Goal: Find specific page/section: Find specific page/section

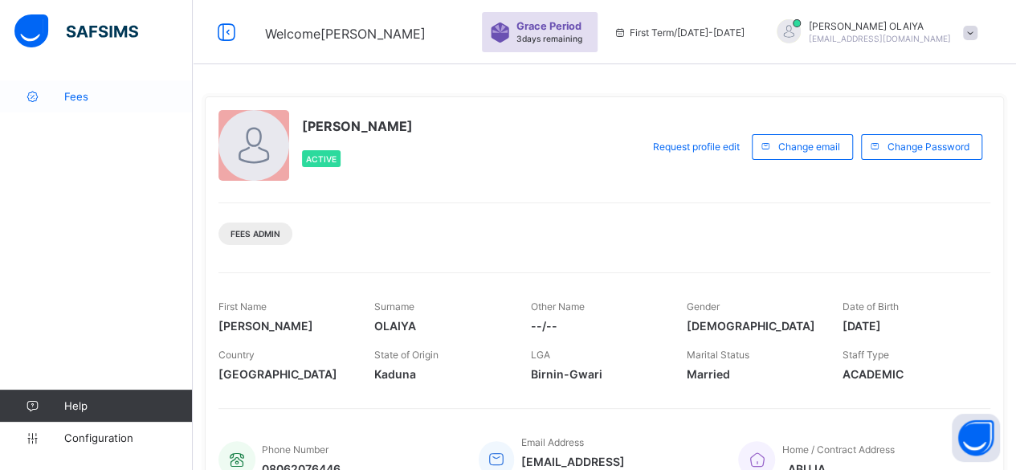
click at [71, 96] on span "Fees" at bounding box center [128, 96] width 128 height 13
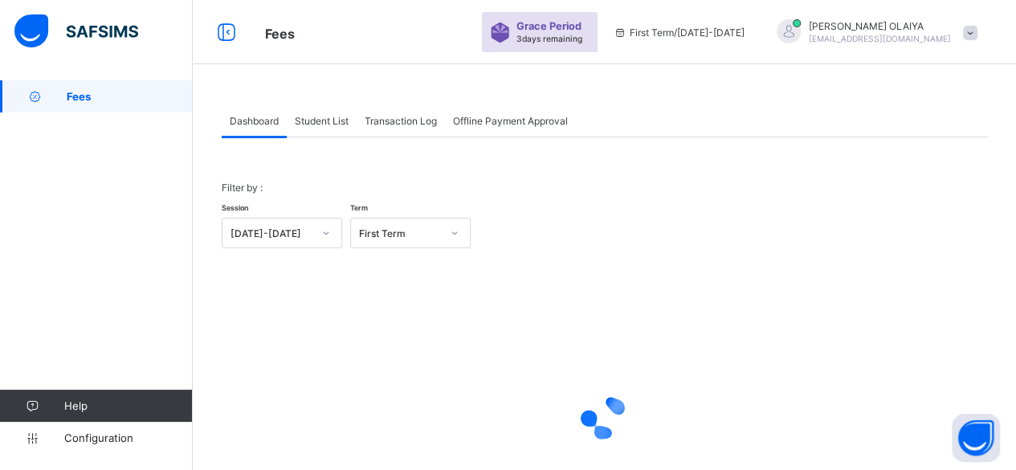
click at [331, 113] on div "Student List" at bounding box center [322, 120] width 70 height 32
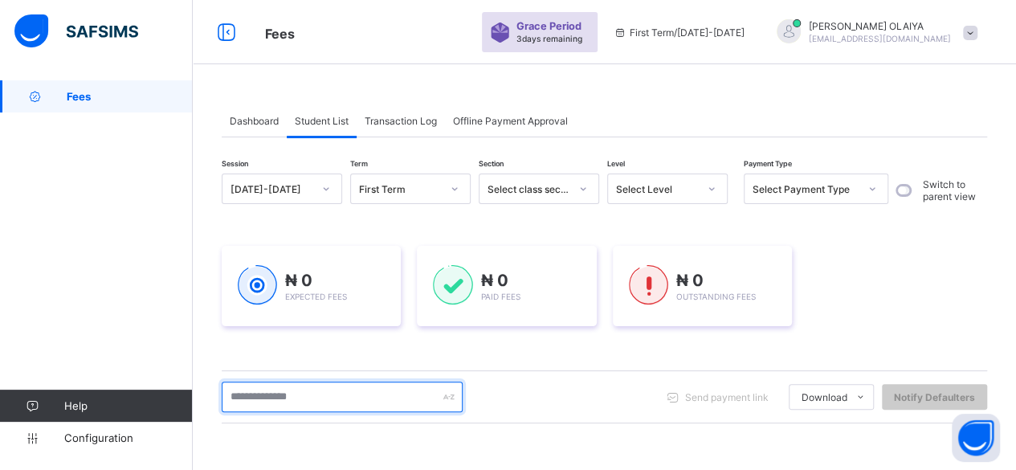
click at [270, 404] on input "text" at bounding box center [342, 396] width 241 height 31
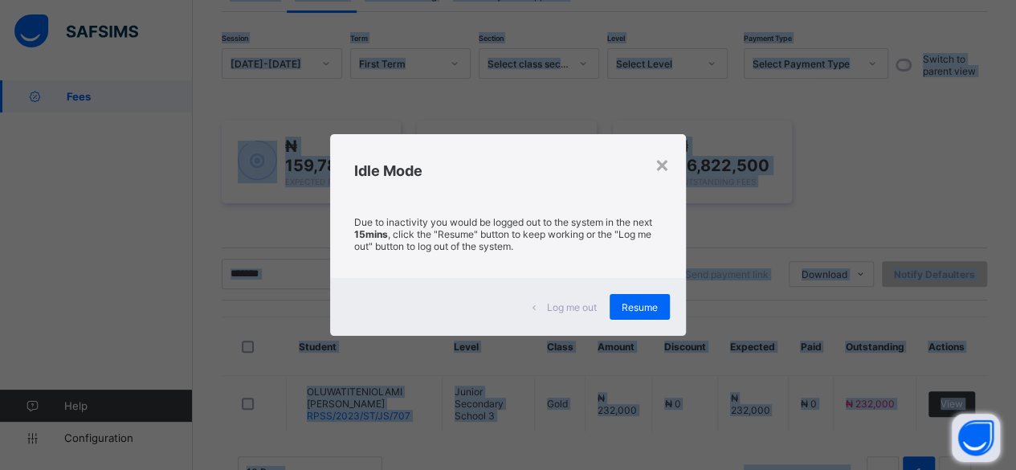
scroll to position [76, 0]
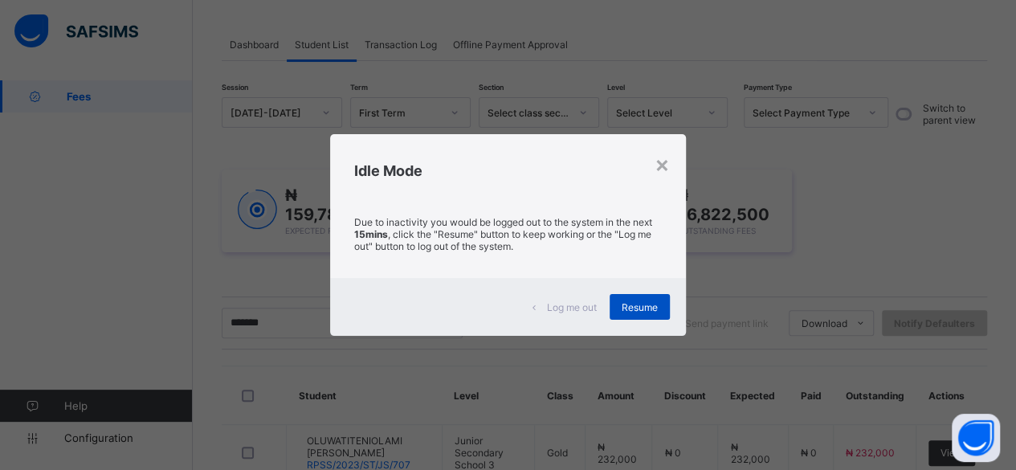
click at [641, 308] on span "Resume" at bounding box center [639, 307] width 36 height 12
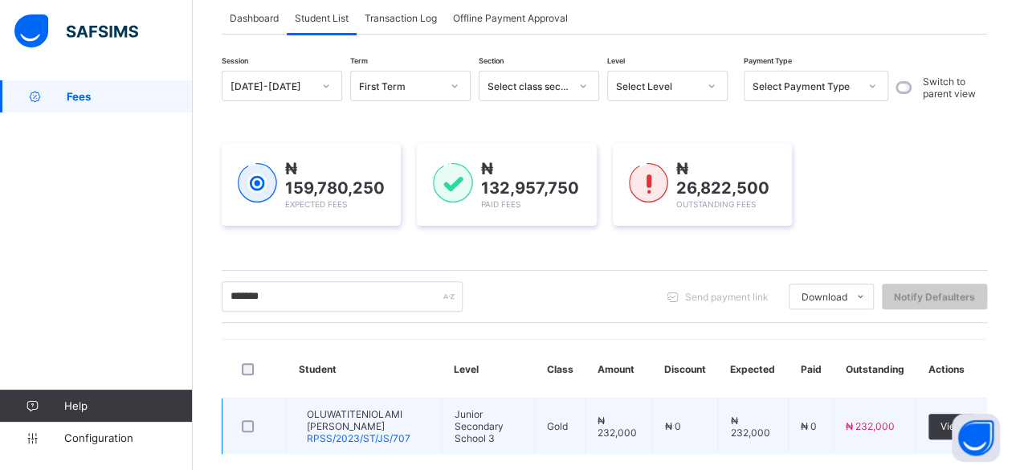
scroll to position [178, 0]
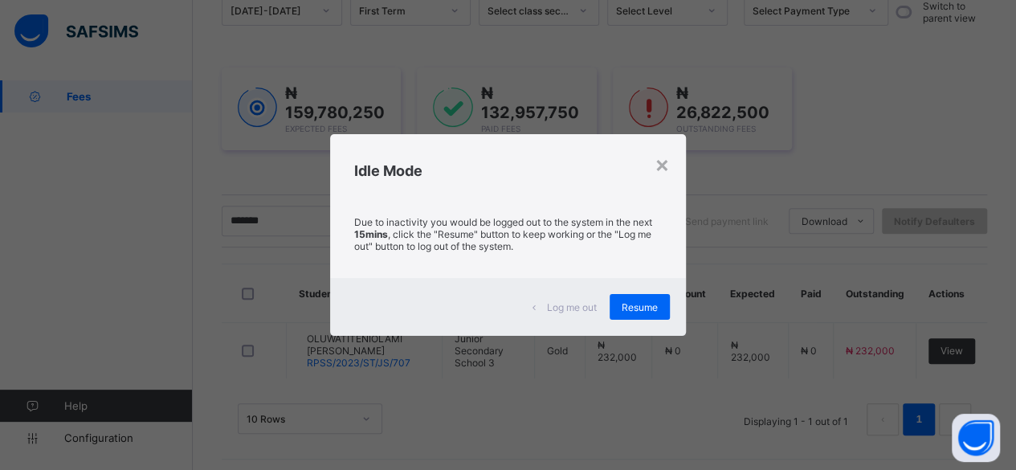
drag, startPoint x: 676, startPoint y: 22, endPoint x: 632, endPoint y: 307, distance: 288.4
click at [632, 307] on span "Resume" at bounding box center [639, 307] width 36 height 12
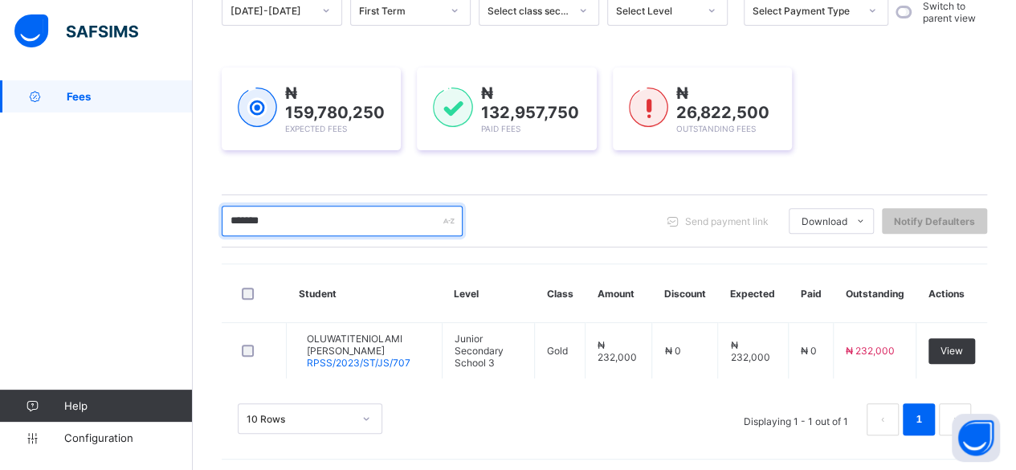
click at [291, 218] on input "*******" at bounding box center [342, 221] width 241 height 31
type input "*"
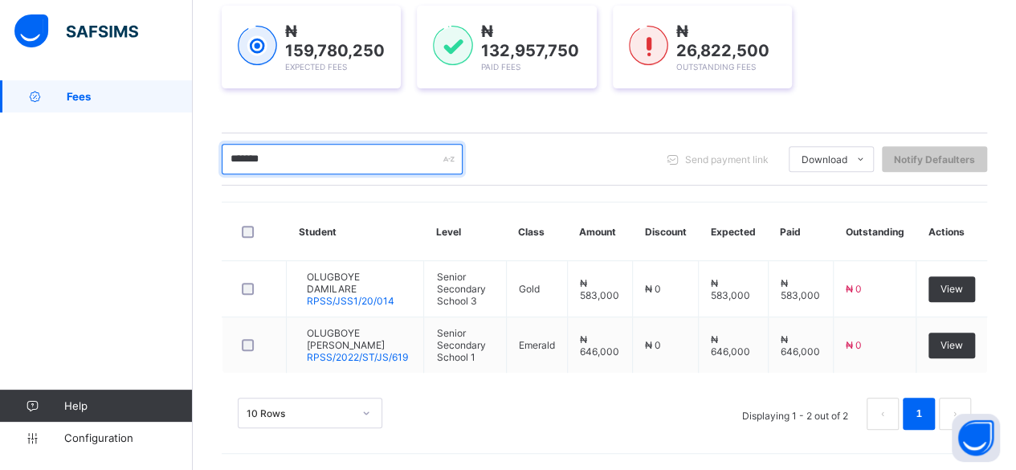
scroll to position [232, 0]
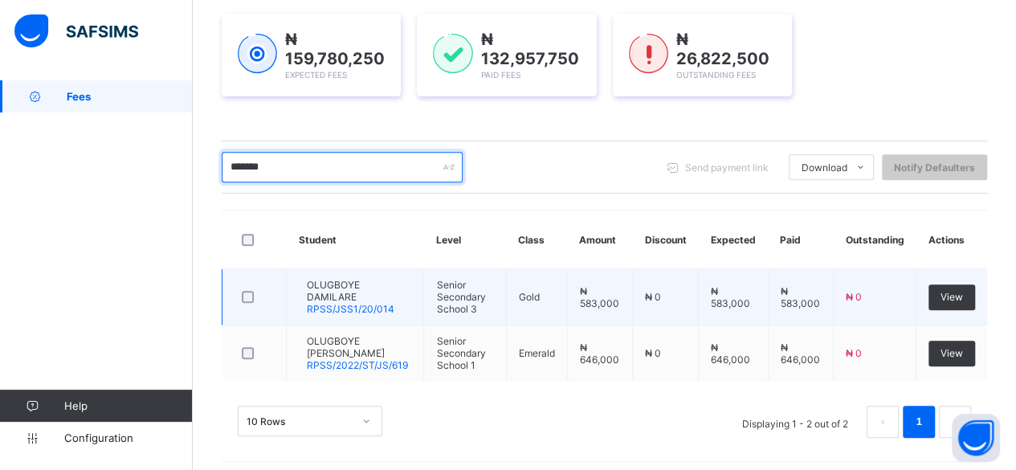
type input "*******"
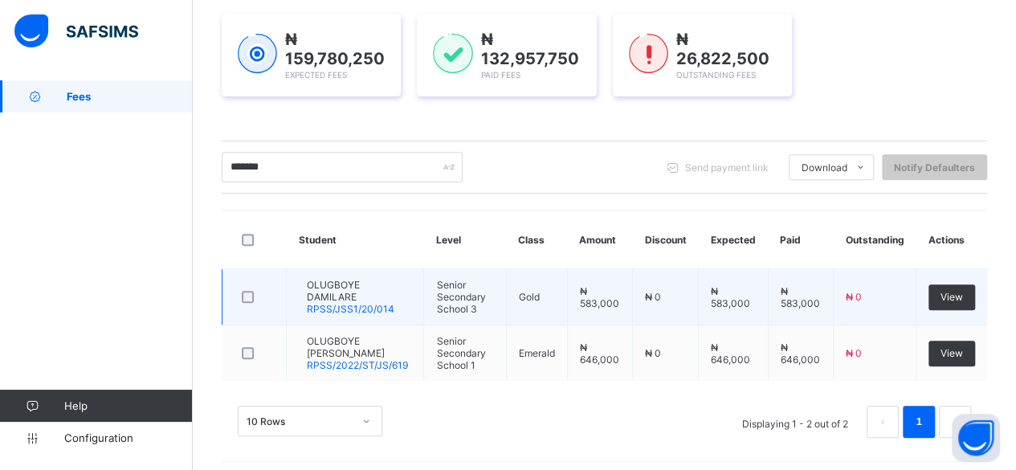
click at [360, 288] on span "OLUGBOYE DAMILARE" at bounding box center [359, 291] width 104 height 24
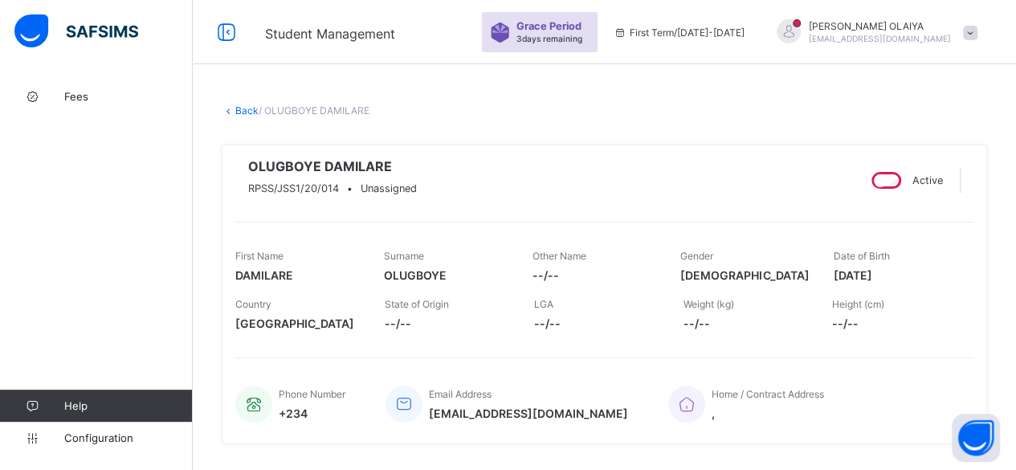
click at [246, 108] on link "Back" at bounding box center [246, 110] width 23 height 12
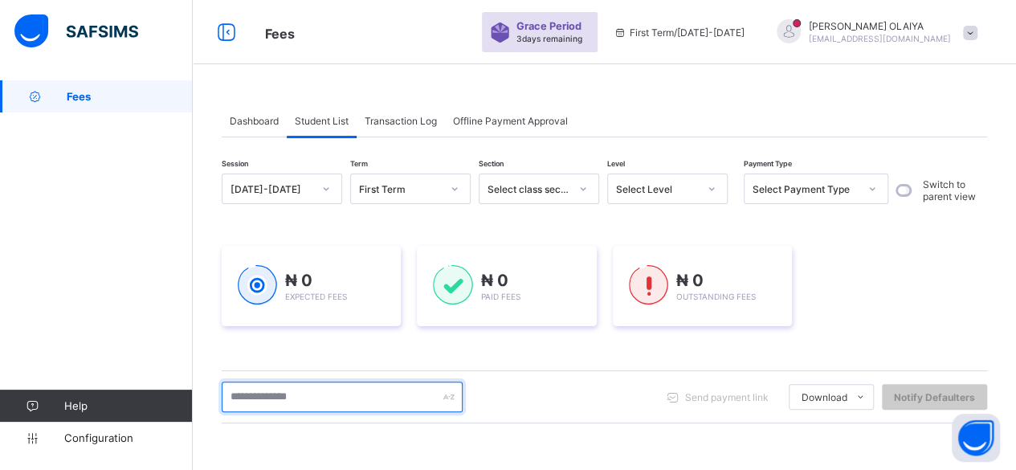
click at [287, 386] on input "text" at bounding box center [342, 396] width 241 height 31
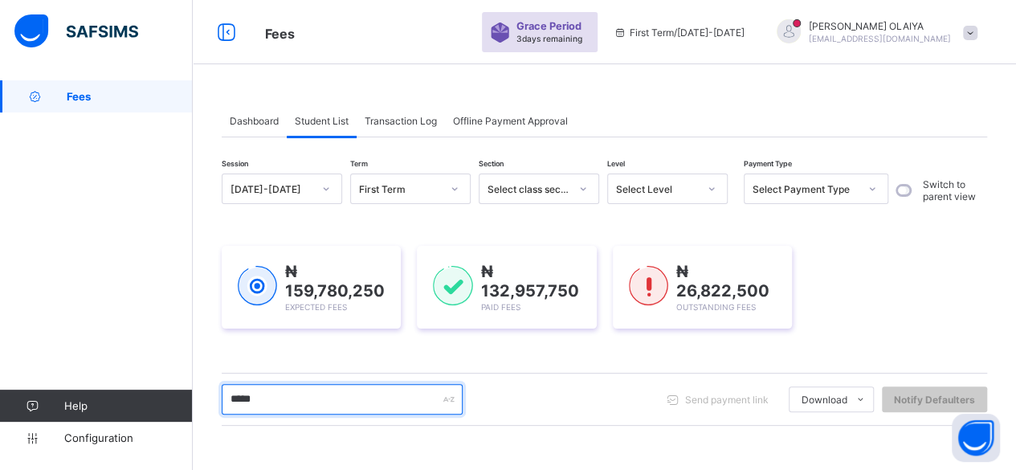
type input "******"
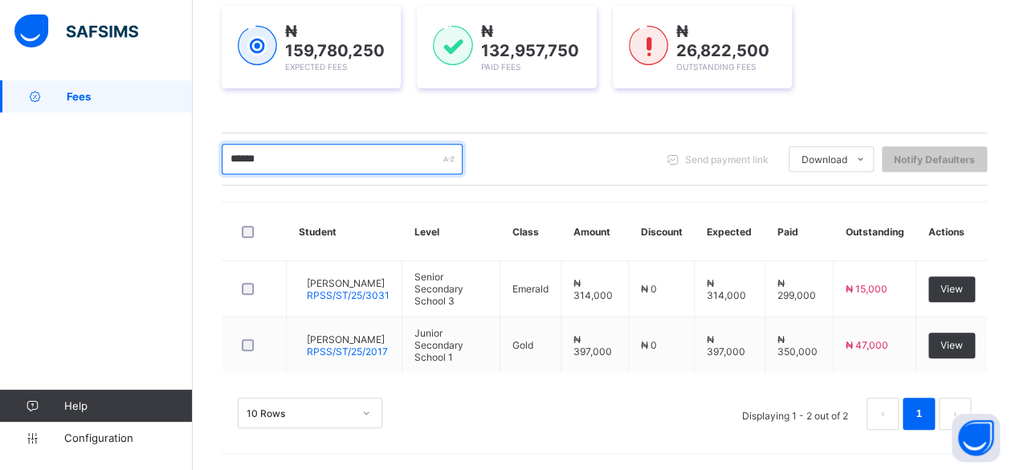
scroll to position [232, 0]
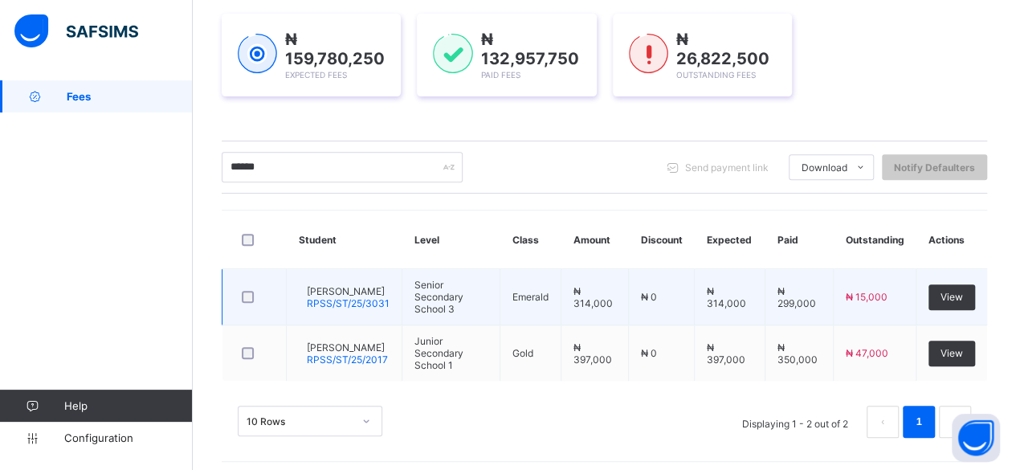
click at [350, 290] on span "[PERSON_NAME]" at bounding box center [348, 291] width 83 height 12
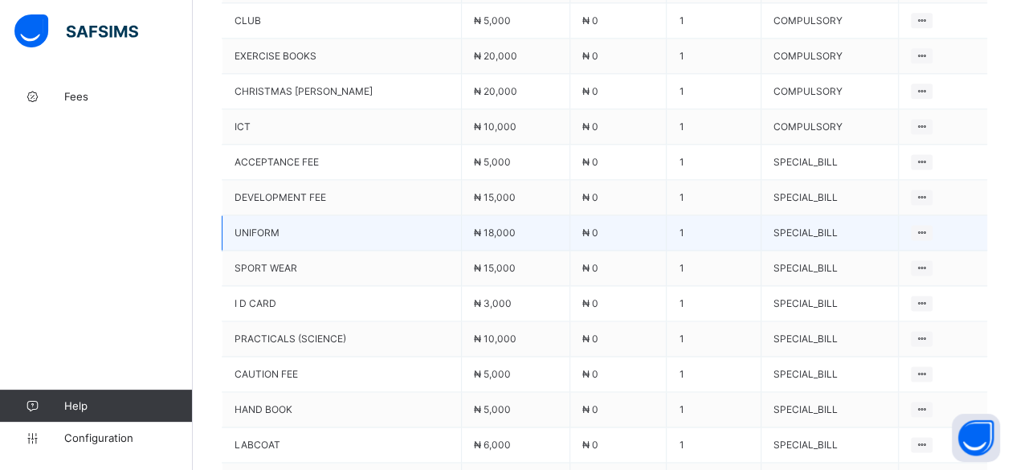
scroll to position [1044, 0]
